Goal: Transaction & Acquisition: Purchase product/service

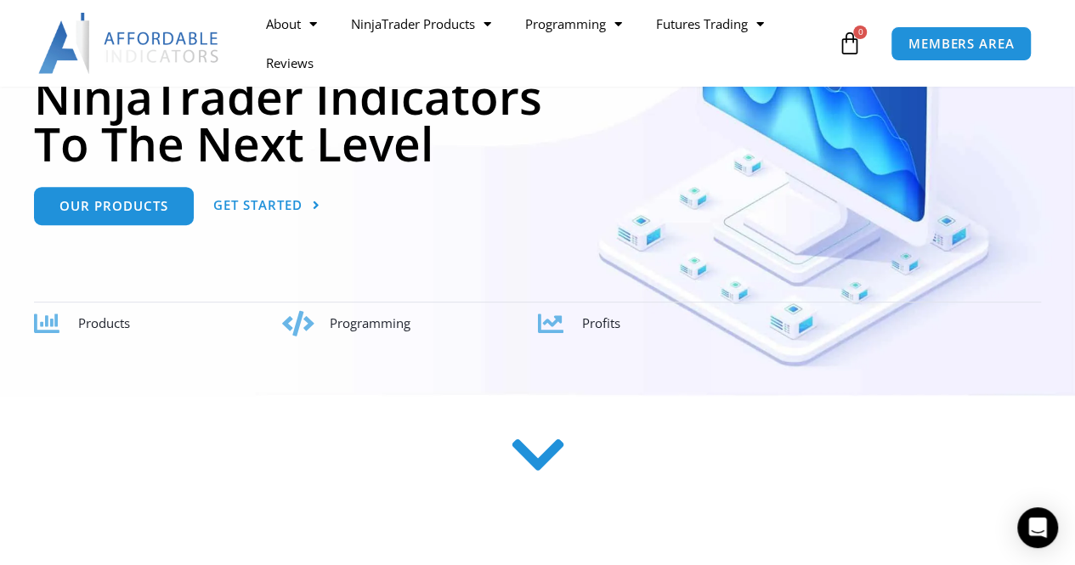
scroll to position [262, 0]
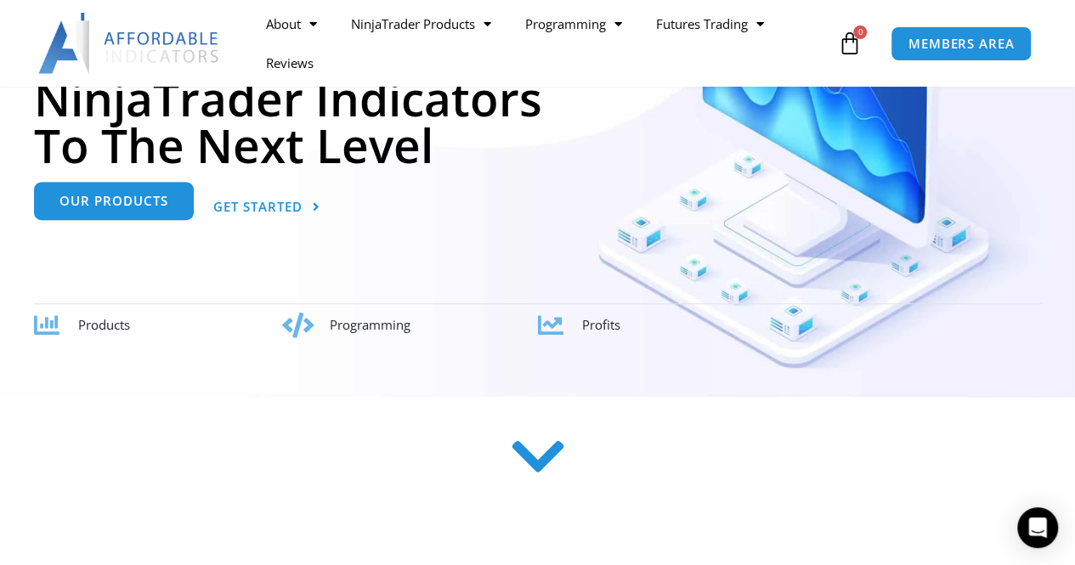
click at [136, 199] on span "Our Products" at bounding box center [113, 203] width 109 height 13
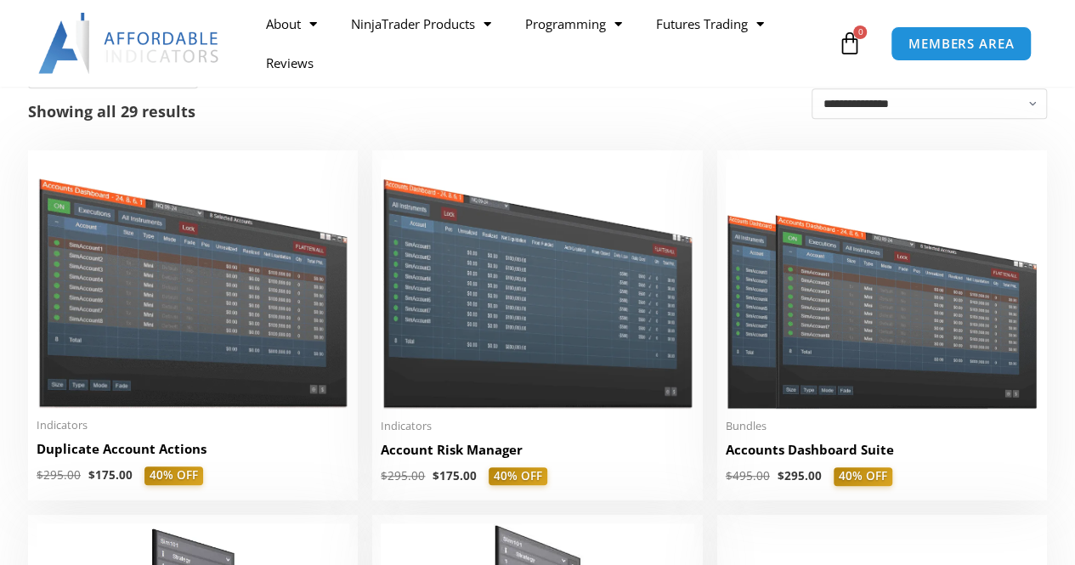
scroll to position [382, 0]
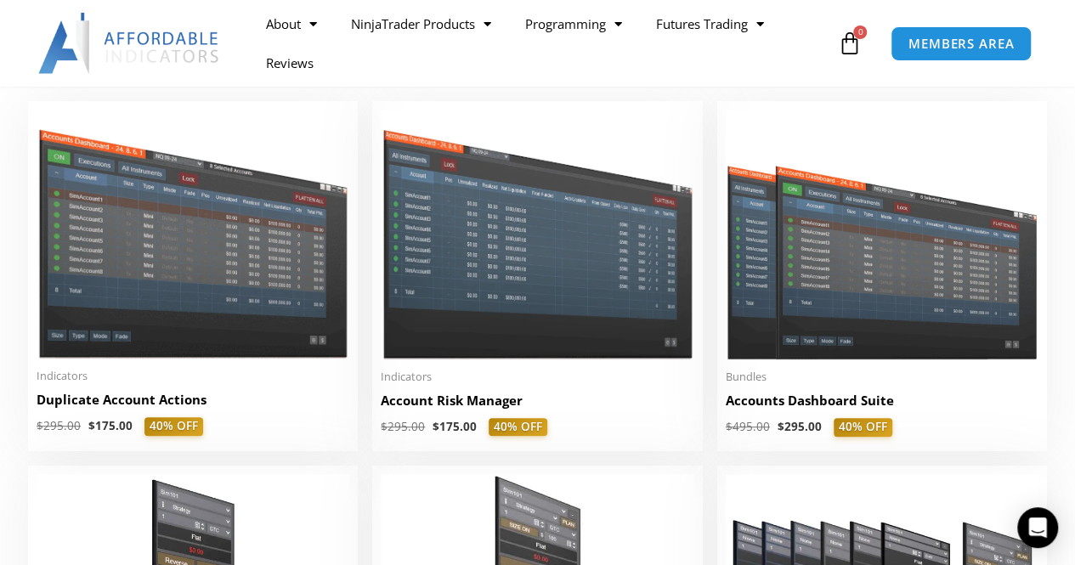
click at [280, 339] on img at bounding box center [193, 234] width 313 height 249
